Goal: Task Accomplishment & Management: Use online tool/utility

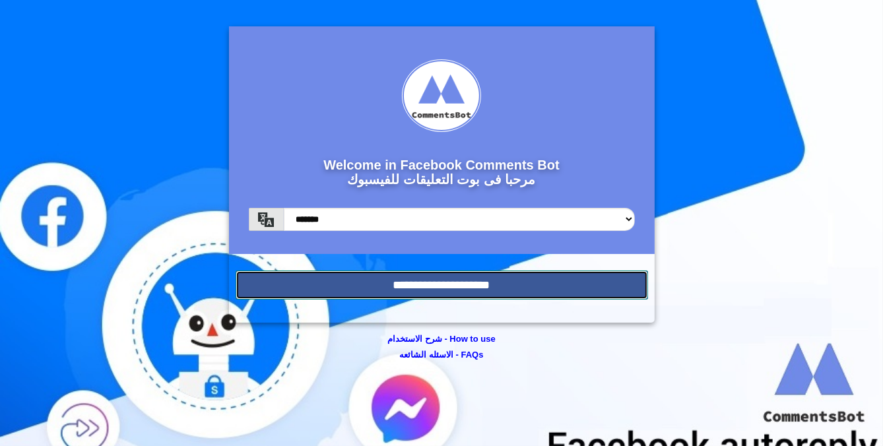
click at [495, 283] on input "**********" at bounding box center [442, 285] width 413 height 29
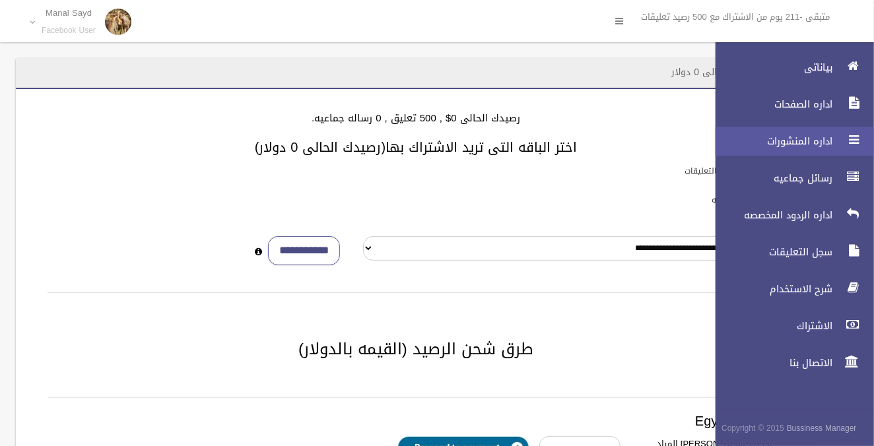
click at [798, 140] on span "اداره المنشورات" at bounding box center [770, 141] width 132 height 13
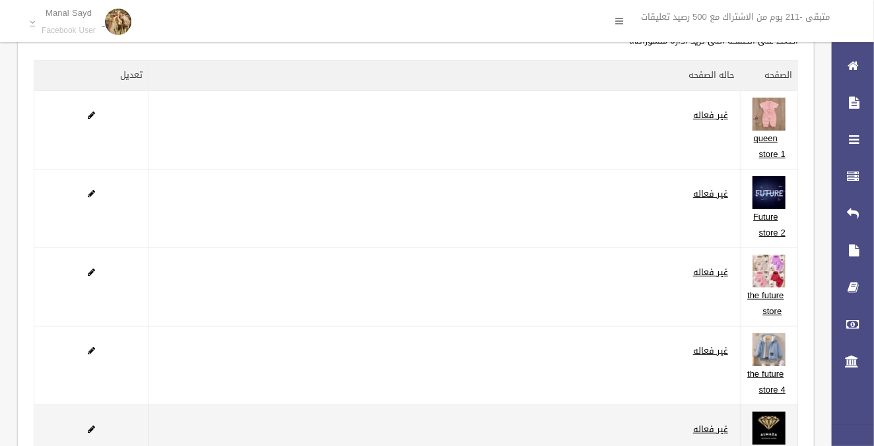
scroll to position [230, 0]
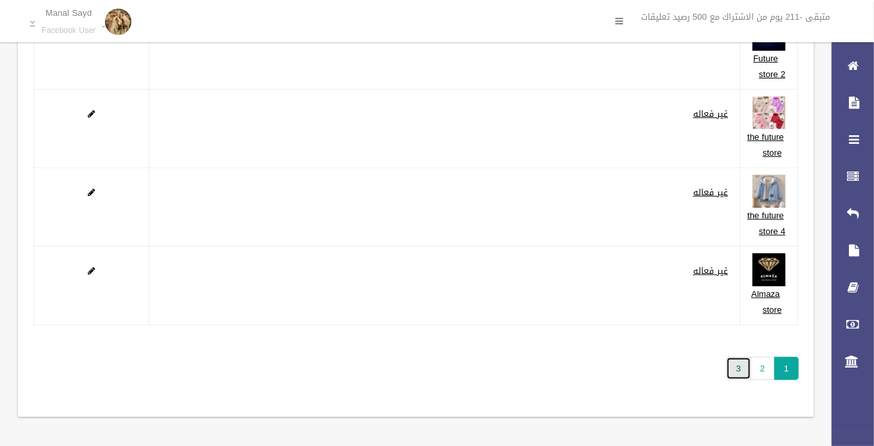
click at [739, 366] on link "3" at bounding box center [738, 368] width 24 height 23
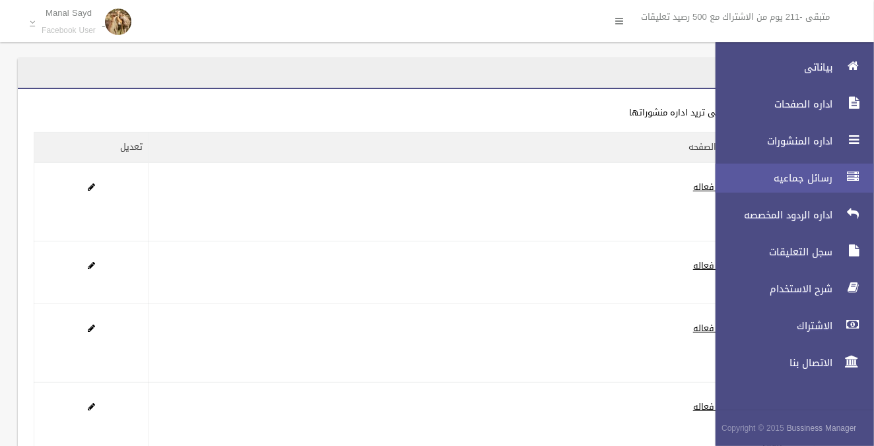
click at [815, 180] on span "رسائل جماعيه" at bounding box center [770, 178] width 132 height 13
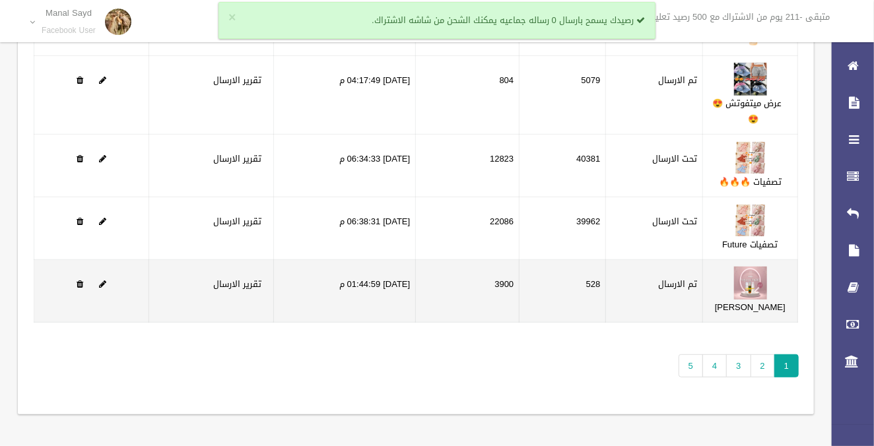
scroll to position [234, 0]
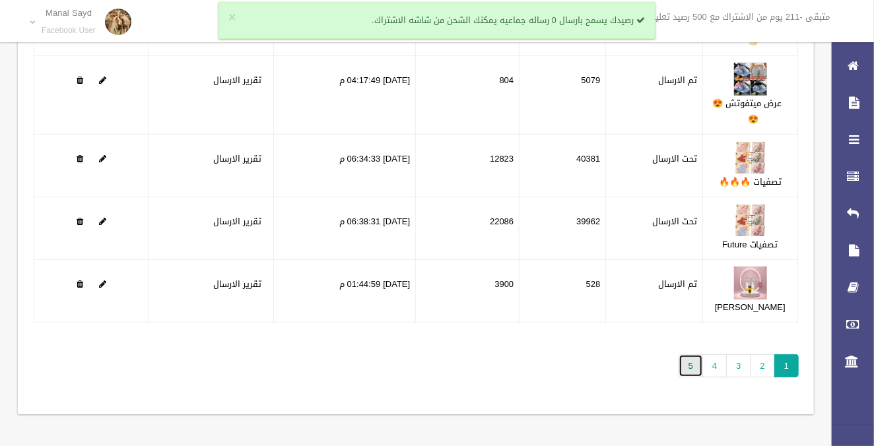
click at [692, 372] on link "5" at bounding box center [691, 365] width 24 height 23
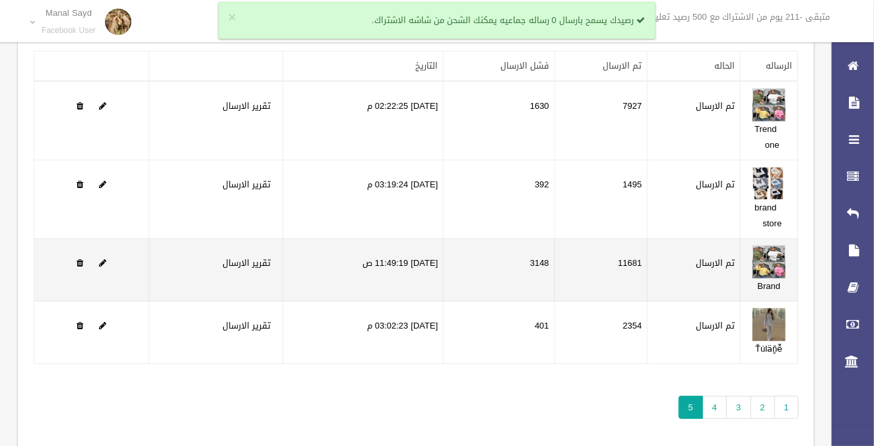
scroll to position [48, 0]
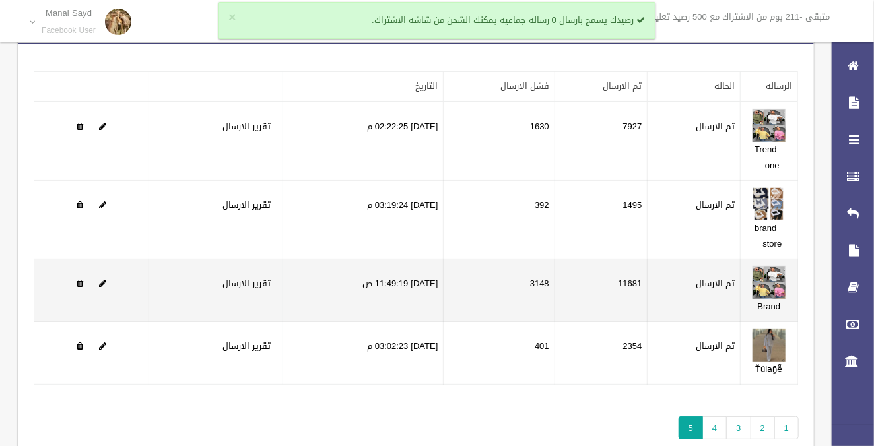
click at [636, 275] on td "11681" at bounding box center [600, 290] width 93 height 63
click at [543, 279] on td "3148" at bounding box center [499, 290] width 111 height 63
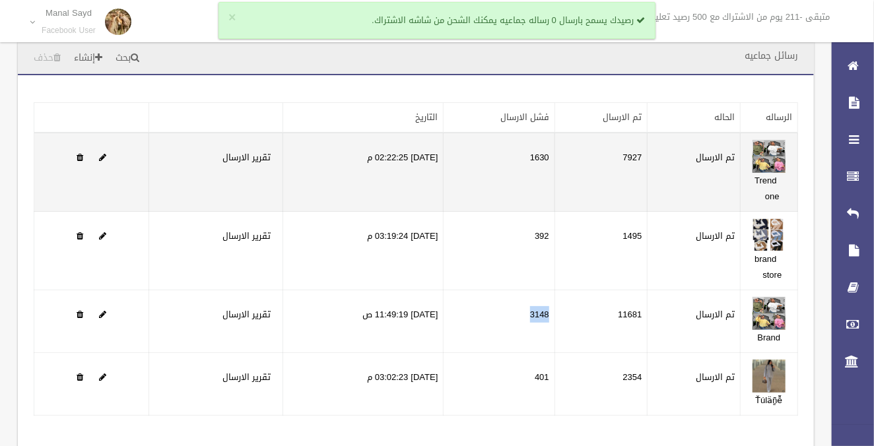
scroll to position [0, 0]
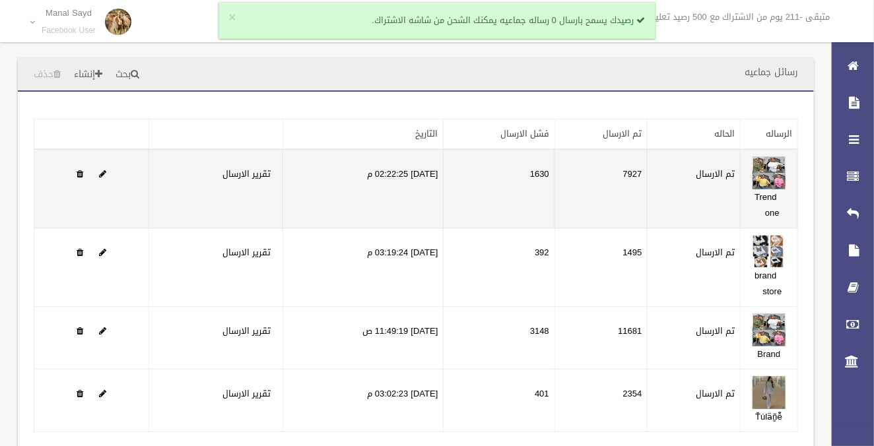
click at [639, 172] on td "7927" at bounding box center [600, 188] width 93 height 79
click at [634, 174] on td "7927" at bounding box center [600, 188] width 93 height 79
click at [640, 174] on td "7927" at bounding box center [600, 188] width 93 height 79
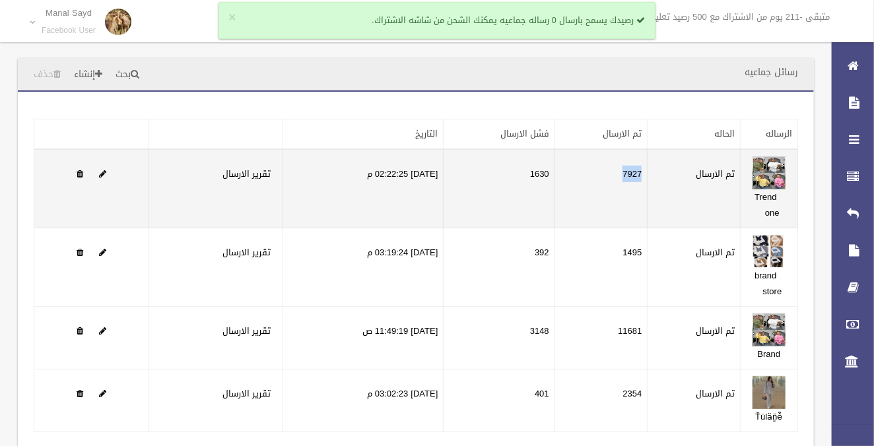
click at [640, 174] on td "7927" at bounding box center [600, 188] width 93 height 79
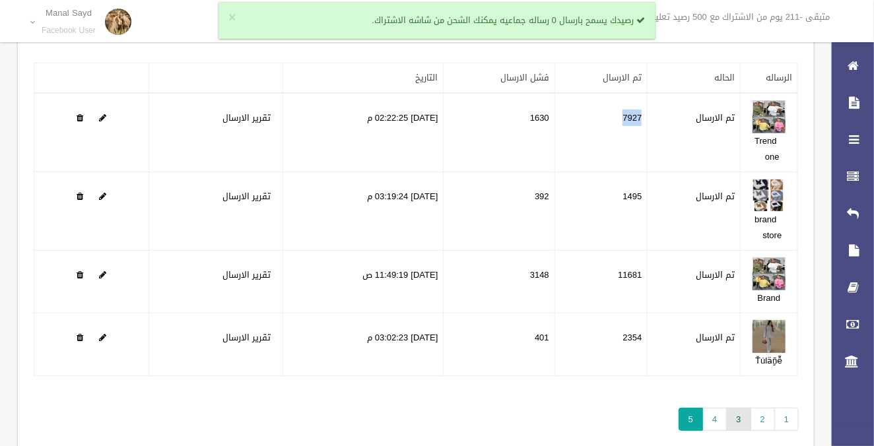
scroll to position [108, 0]
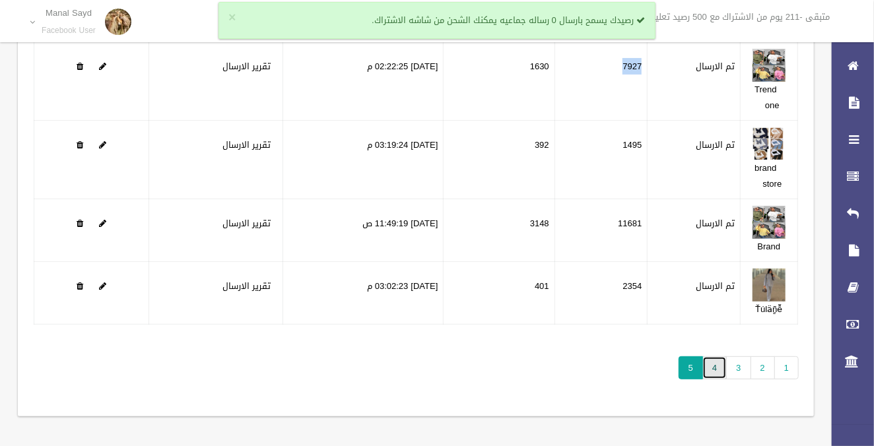
click at [720, 369] on link "4" at bounding box center [714, 367] width 24 height 23
